Goal: Manage account settings

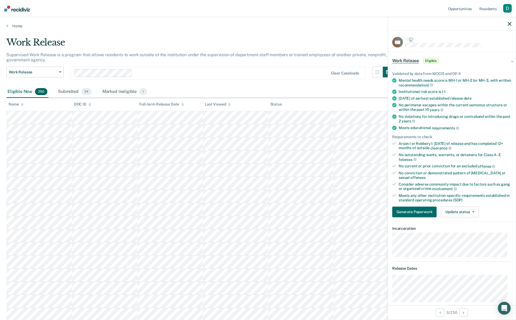
scroll to position [374, 0]
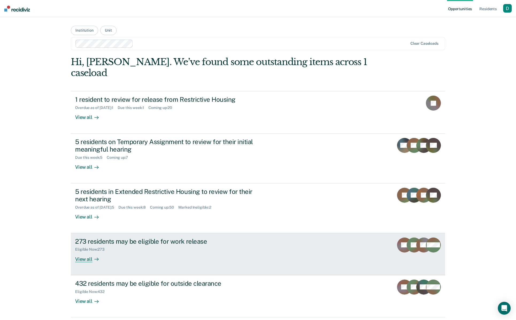
click at [89, 251] on div "View all" at bounding box center [90, 256] width 30 height 10
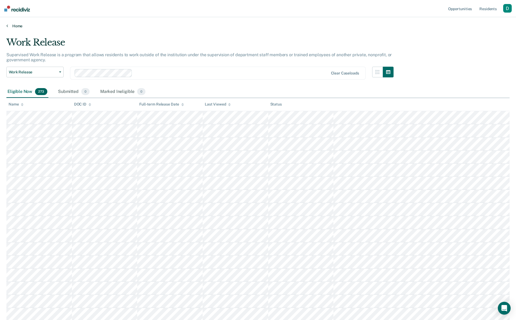
click at [21, 27] on link "Home" at bounding box center [257, 26] width 503 height 5
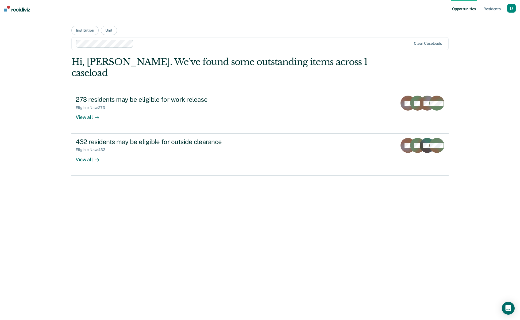
click at [508, 8] on div "button" at bounding box center [511, 8] width 9 height 9
click at [482, 22] on link "Profile" at bounding box center [488, 22] width 45 height 5
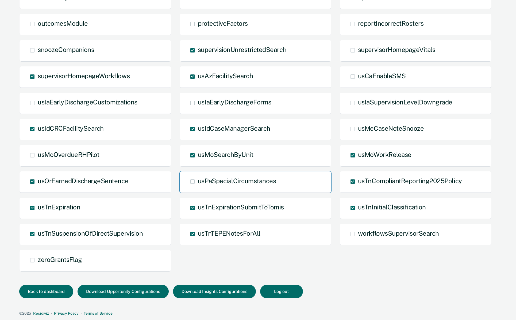
scroll to position [287, 0]
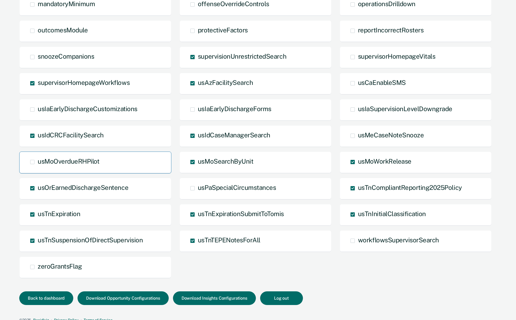
click at [93, 165] on div "usMoOverdueRHPilot" at bounding box center [95, 162] width 152 height 22
click at [61, 160] on span "usMoOverdueRHPilot" at bounding box center [68, 160] width 61 height 7
click at [38, 166] on input "usMoOverdueRHPilot" at bounding box center [38, 166] width 0 height 0
click at [44, 298] on button "Back to dashboard" at bounding box center [46, 298] width 54 height 14
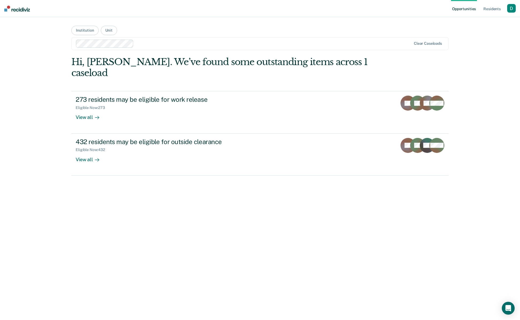
click at [511, 8] on div "button" at bounding box center [511, 8] width 9 height 9
click at [499, 20] on link "Profile" at bounding box center [488, 22] width 45 height 5
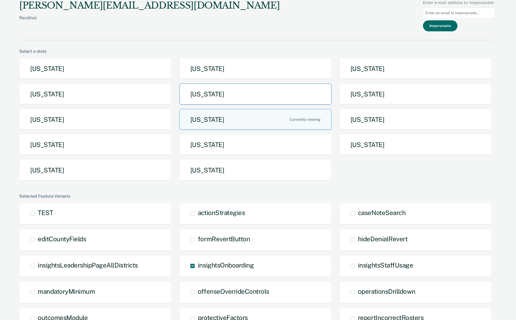
click at [301, 98] on button "Iowa" at bounding box center [255, 93] width 152 height 21
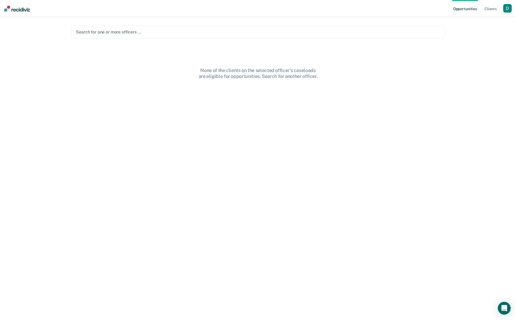
click at [505, 9] on div "button" at bounding box center [507, 8] width 9 height 9
click at [483, 24] on div "Profile How it works Log Out" at bounding box center [486, 28] width 52 height 26
click at [469, 21] on link "Profile" at bounding box center [485, 22] width 43 height 5
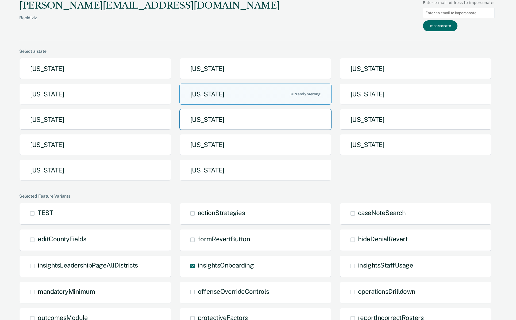
click at [255, 117] on button "Missouri" at bounding box center [255, 119] width 152 height 21
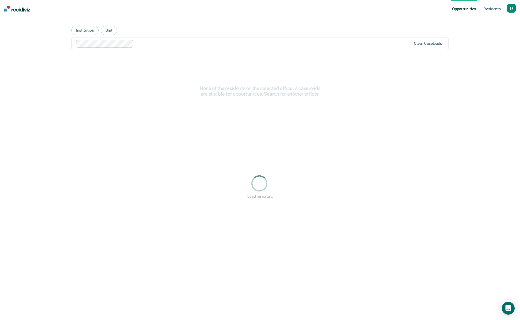
click at [149, 41] on div at bounding box center [273, 43] width 275 height 6
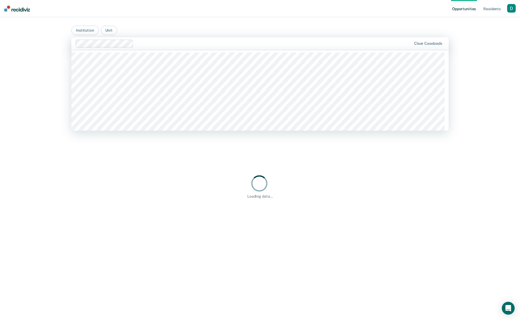
click at [41, 59] on div "Opportunities Resident s Profile How it works Go to System-Level Trends Log Out…" at bounding box center [260, 160] width 520 height 320
